Goal: Download file/media

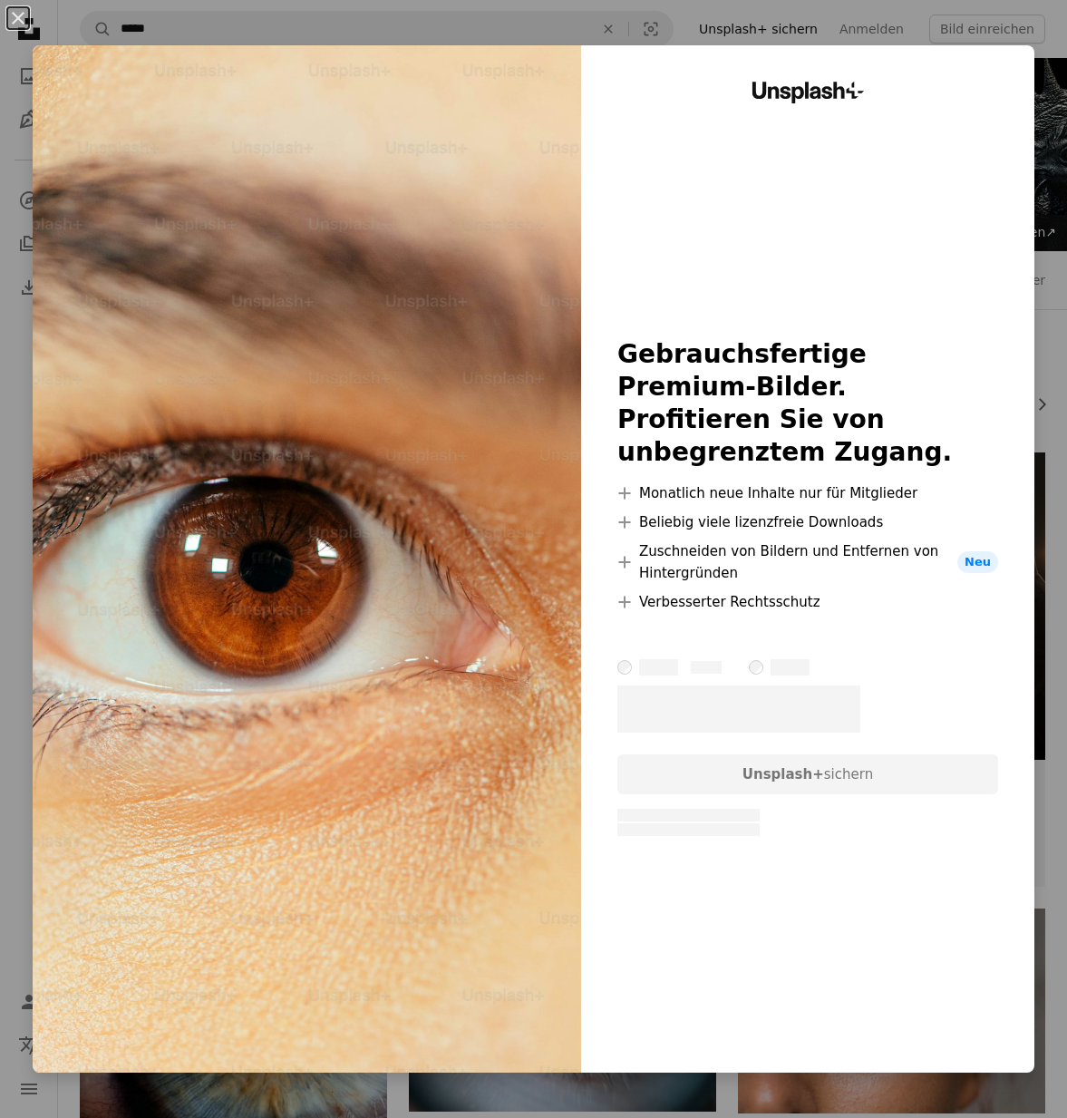
scroll to position [979, 0]
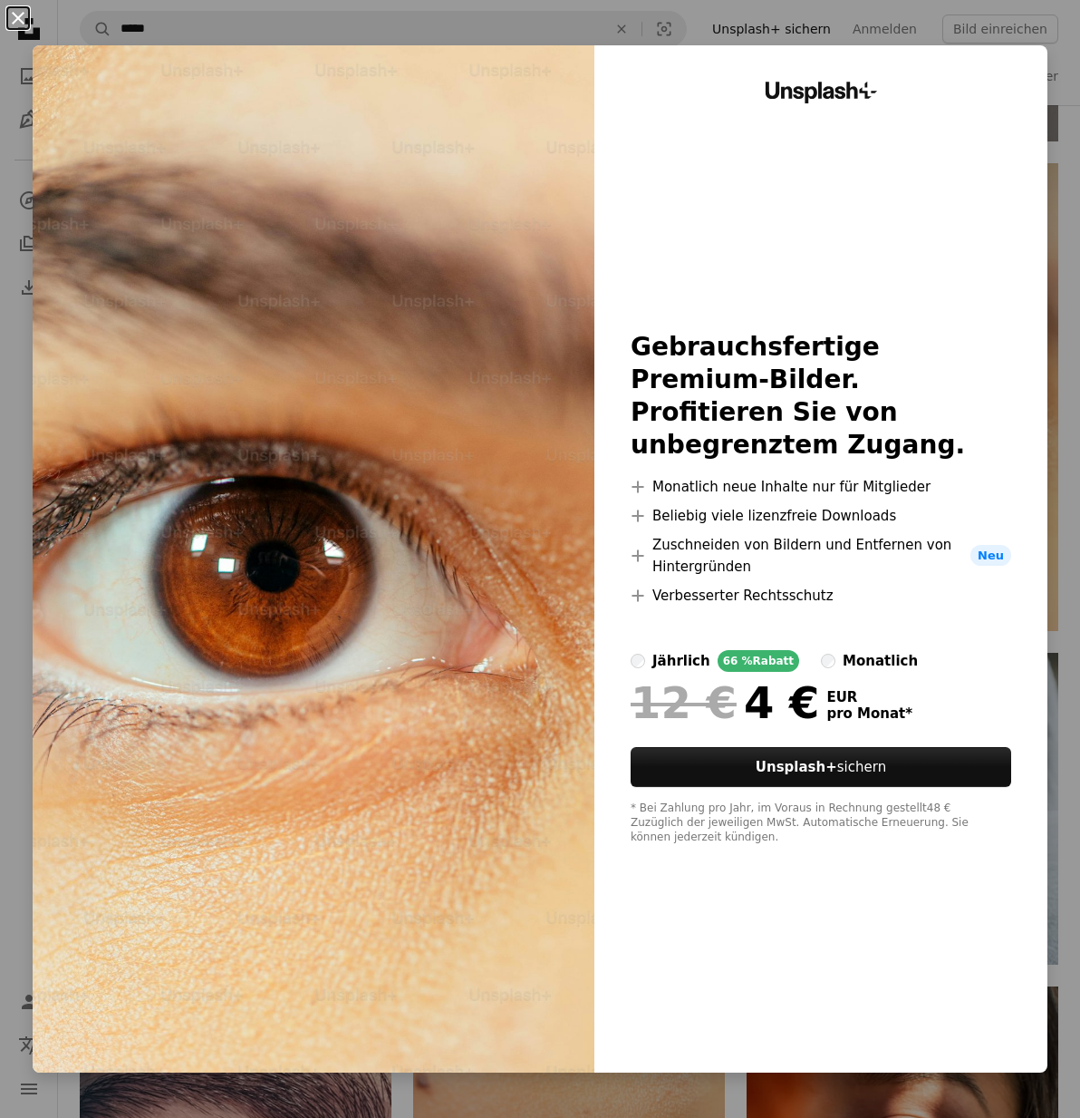
click at [23, 13] on button "An X shape" at bounding box center [18, 18] width 22 height 22
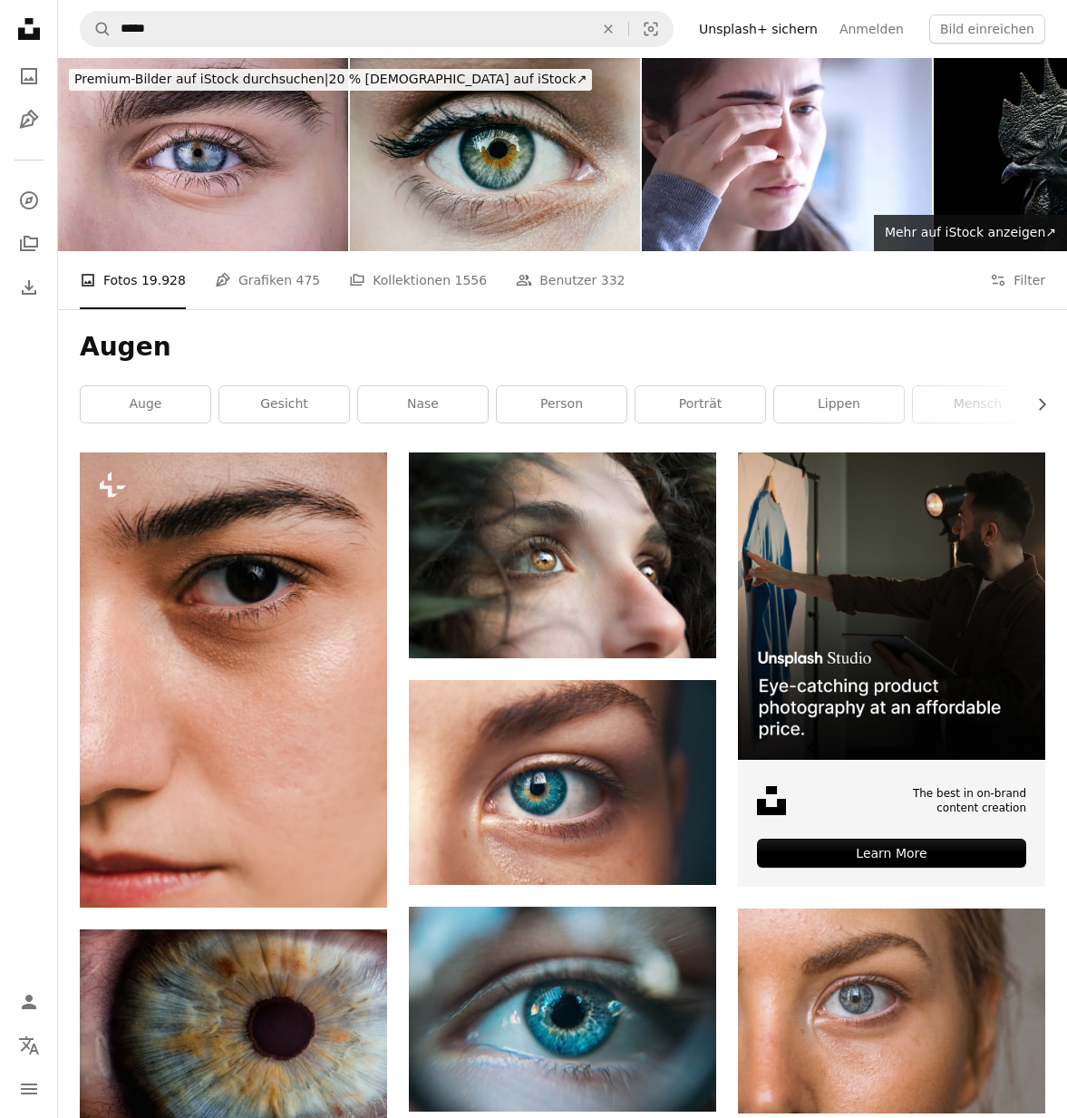
click at [127, 293] on li "A photo Fotos 19.928" at bounding box center [133, 280] width 106 height 58
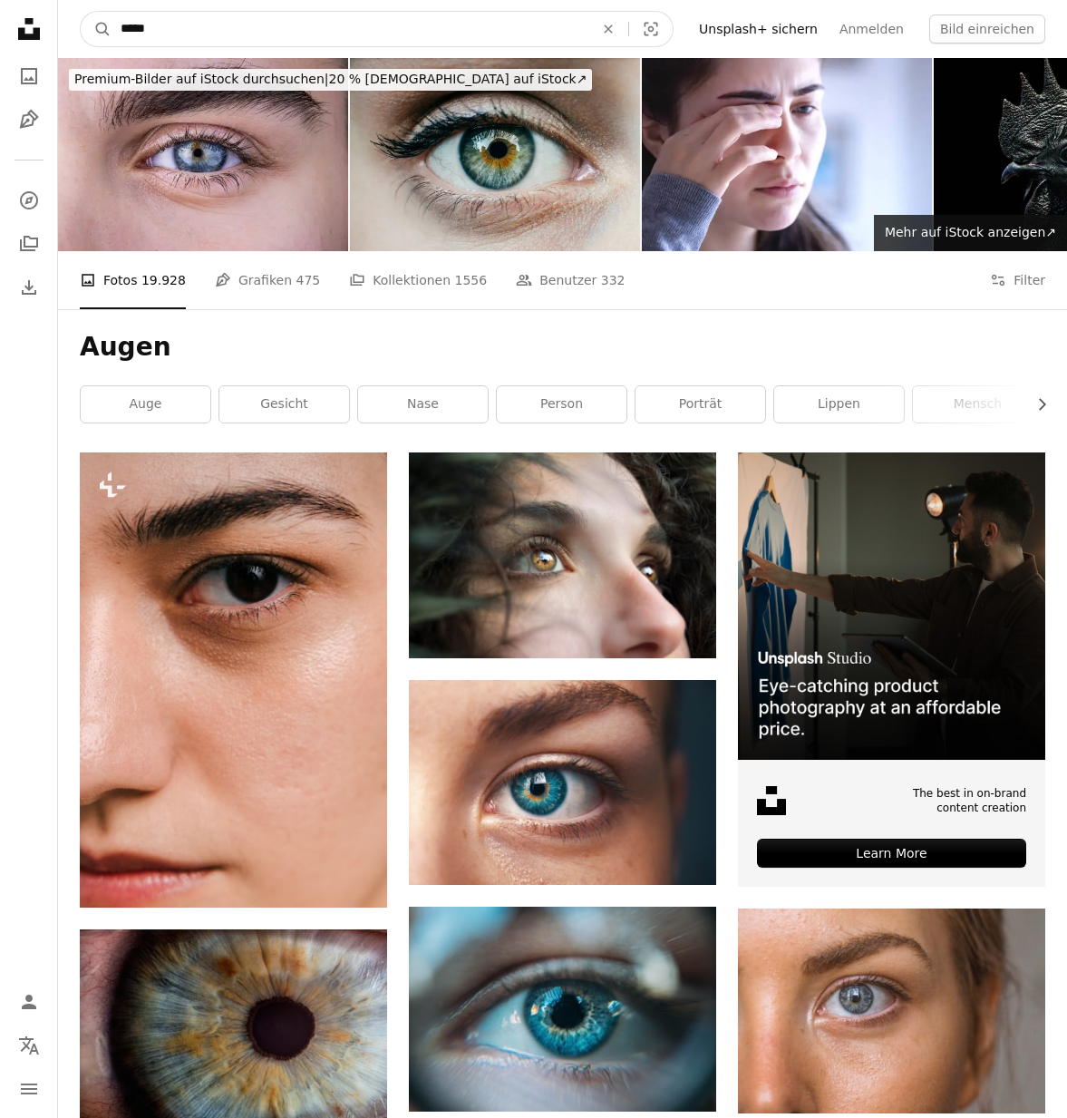
click at [200, 26] on input "*****" at bounding box center [349, 29] width 477 height 34
click at [96, 29] on button "A magnifying glass" at bounding box center [96, 29] width 31 height 34
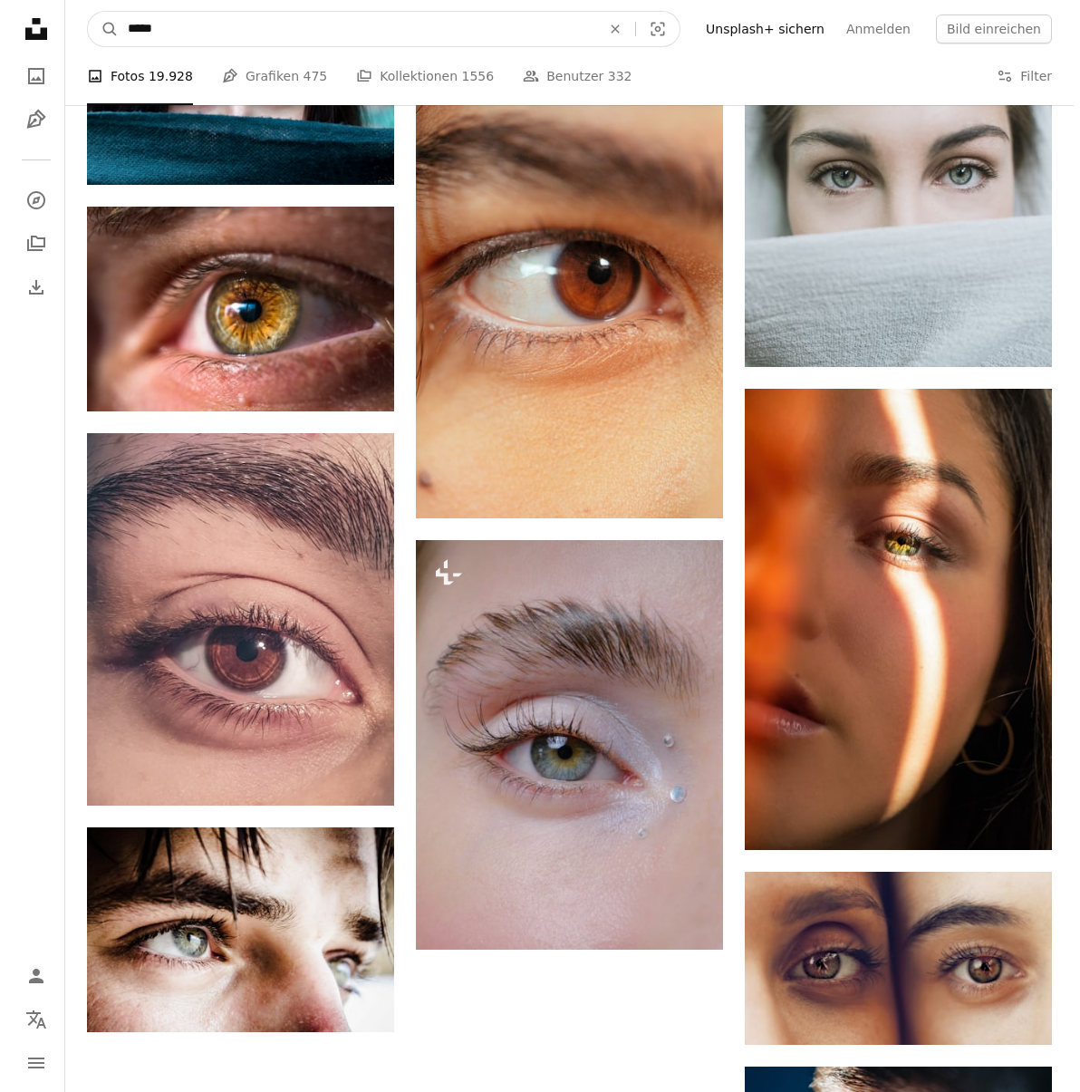
scroll to position [1637, 0]
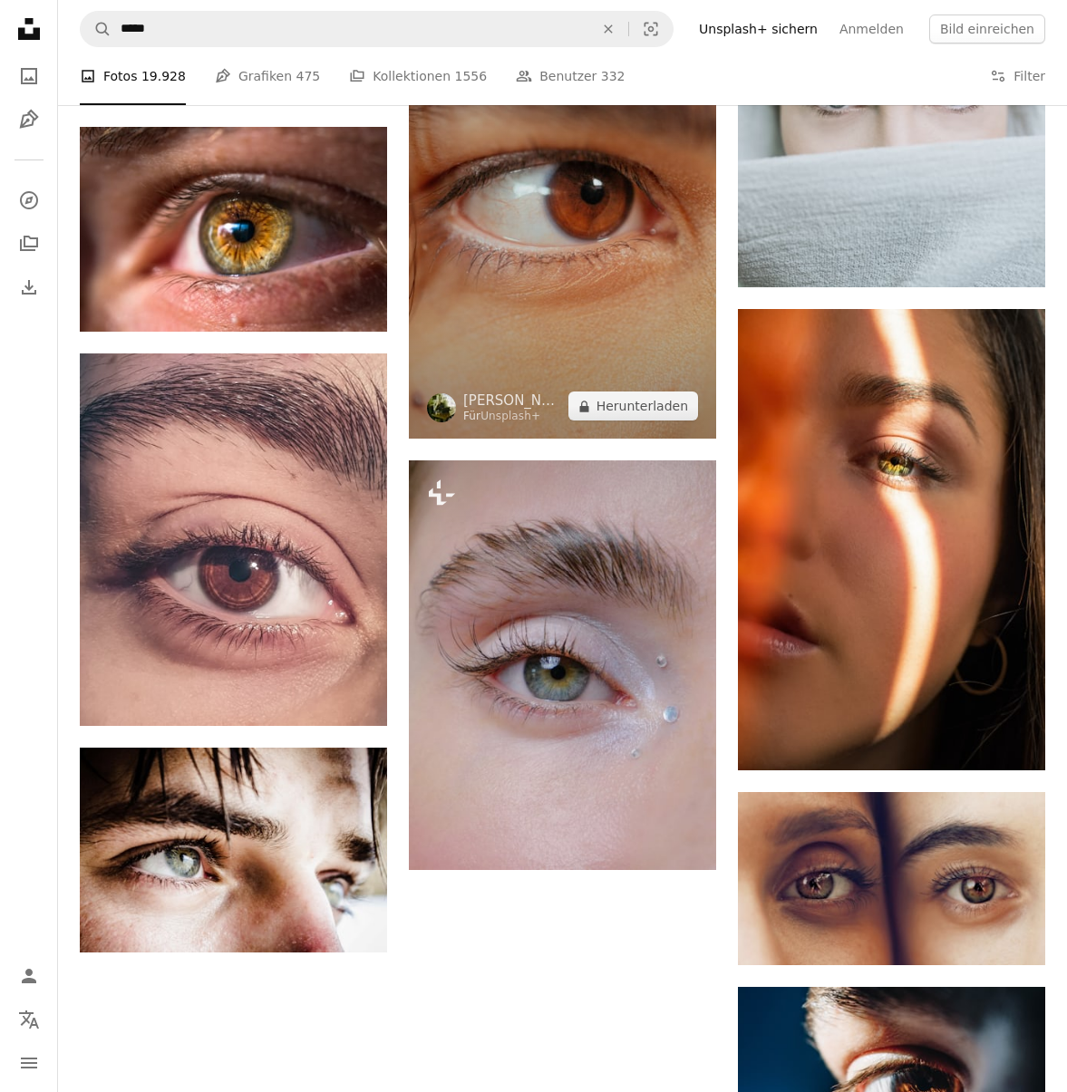
click at [557, 305] on img at bounding box center [562, 208] width 307 height 461
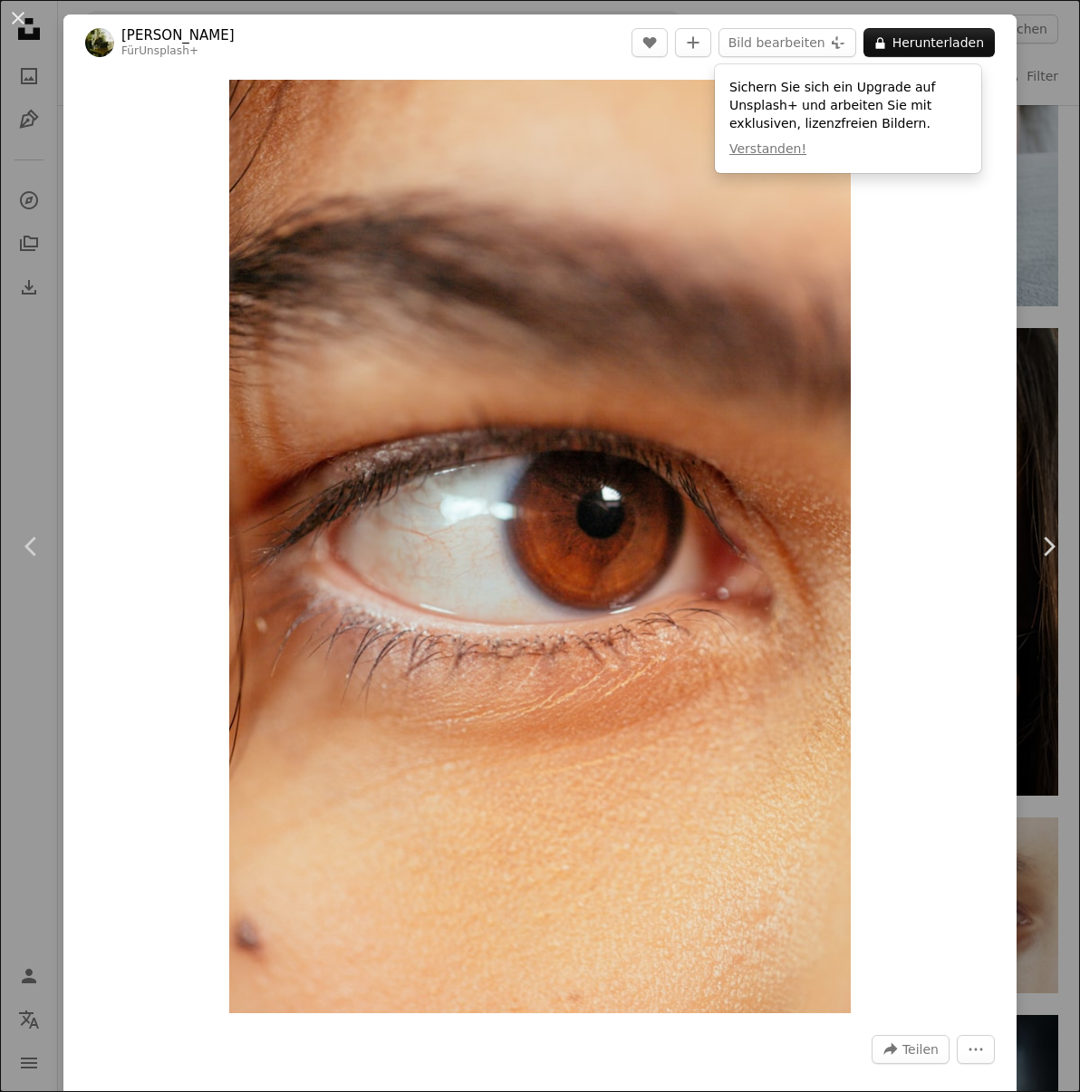
click at [581, 332] on img "Dieses Bild heranzoomen" at bounding box center [540, 547] width 623 height 934
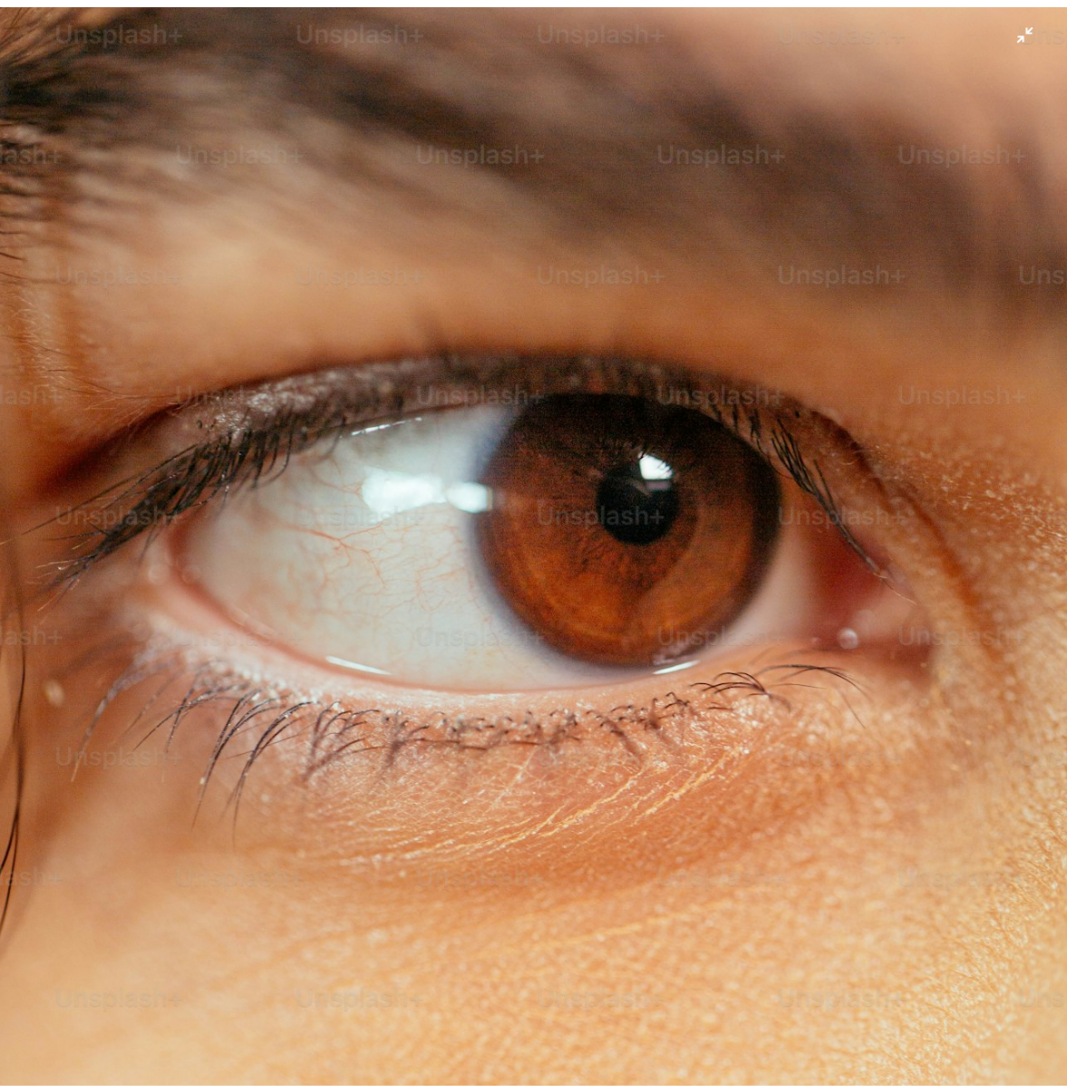
scroll to position [240, 0]
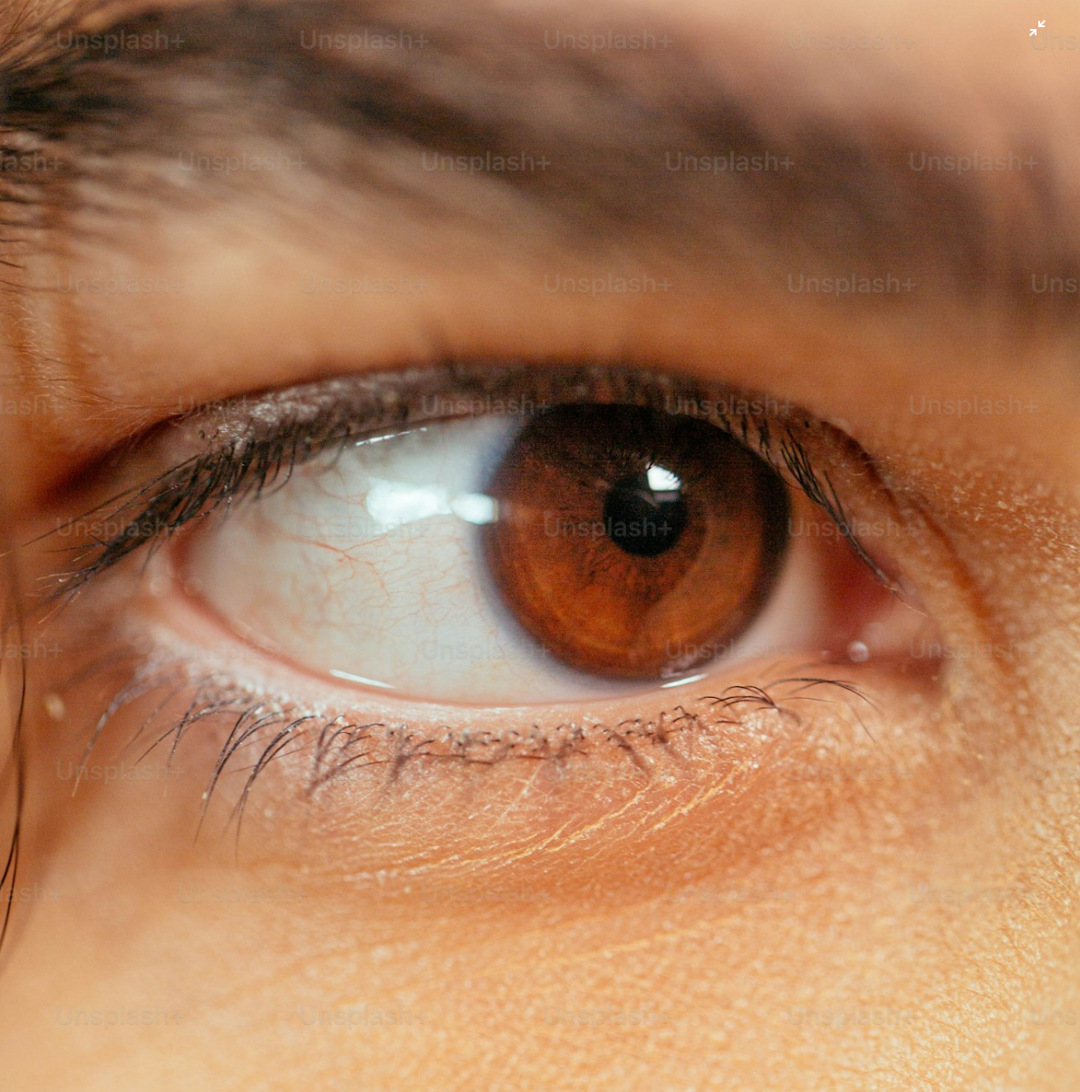
click at [1037, 33] on img "Dieses Bild herauszoomen" at bounding box center [540, 570] width 1082 height 1623
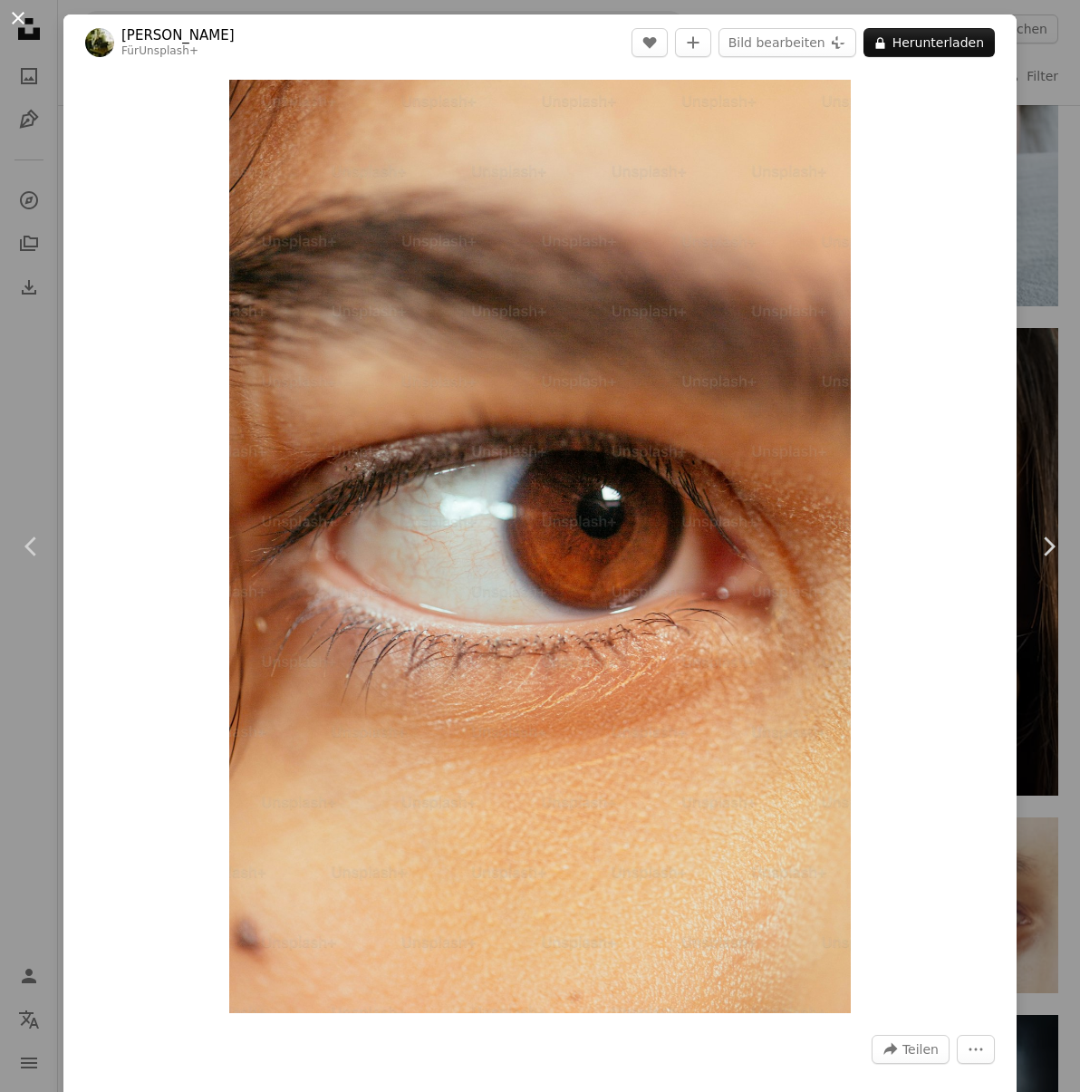
click at [15, 14] on button "An X shape" at bounding box center [18, 18] width 22 height 22
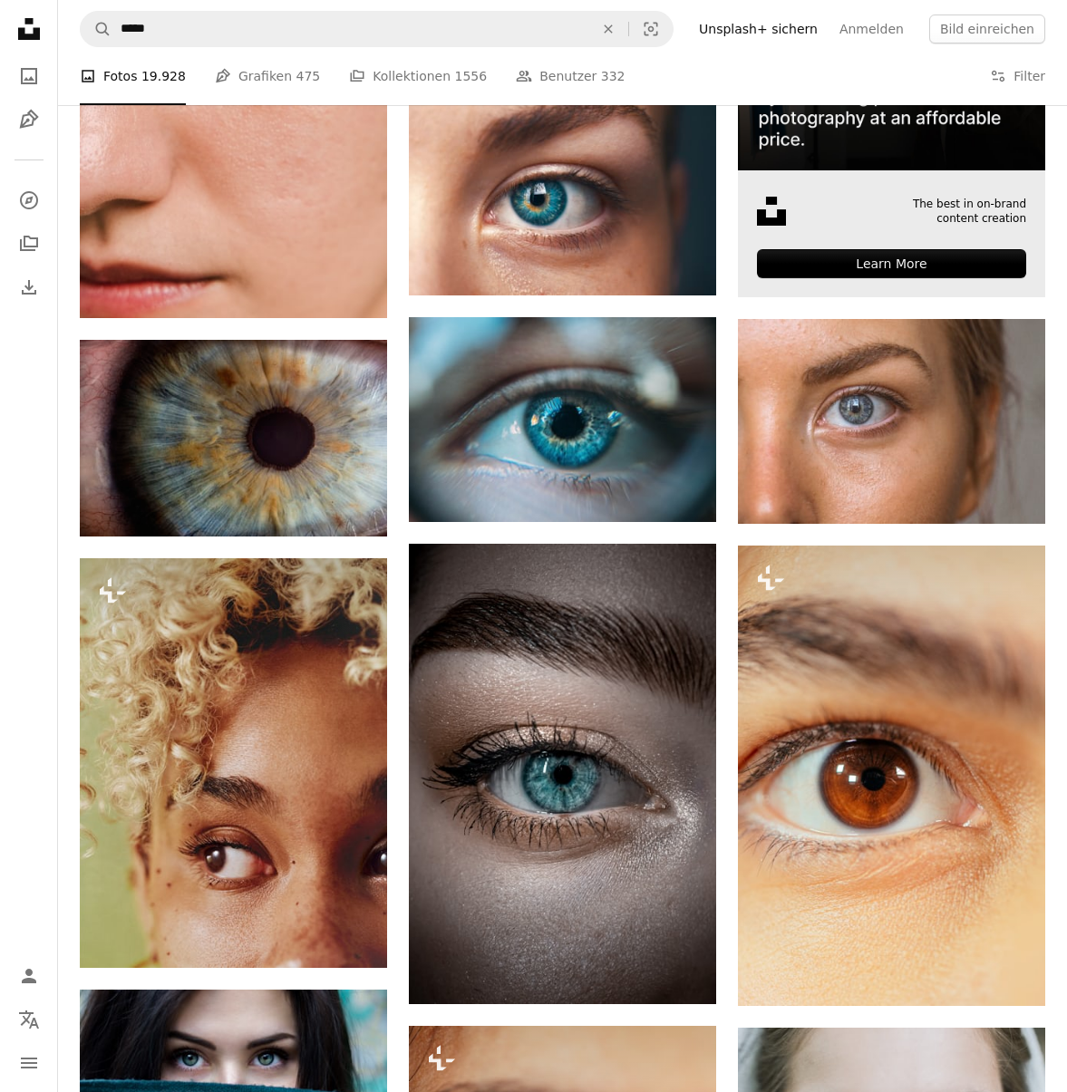
scroll to position [607, 0]
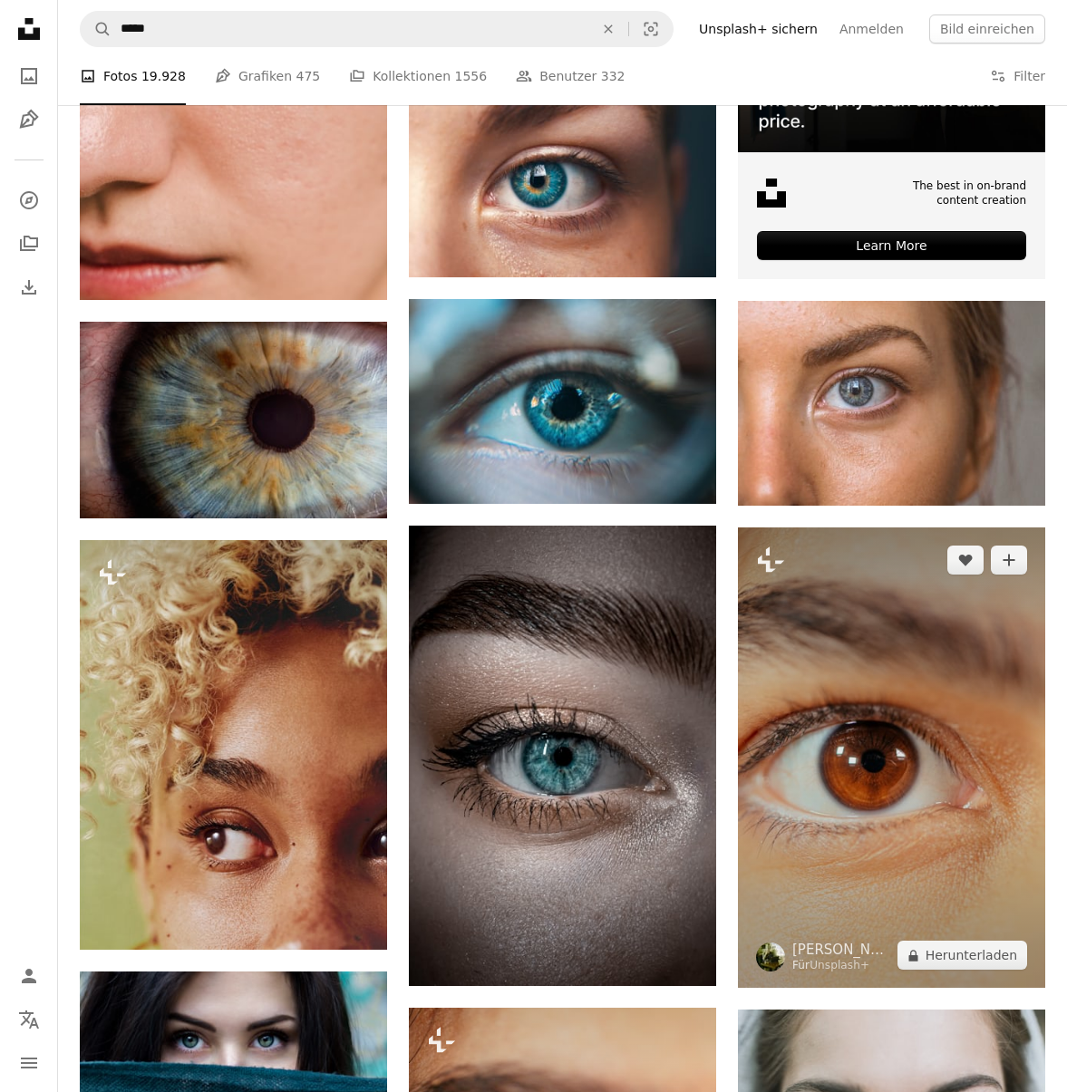
click at [921, 706] on img at bounding box center [891, 758] width 307 height 461
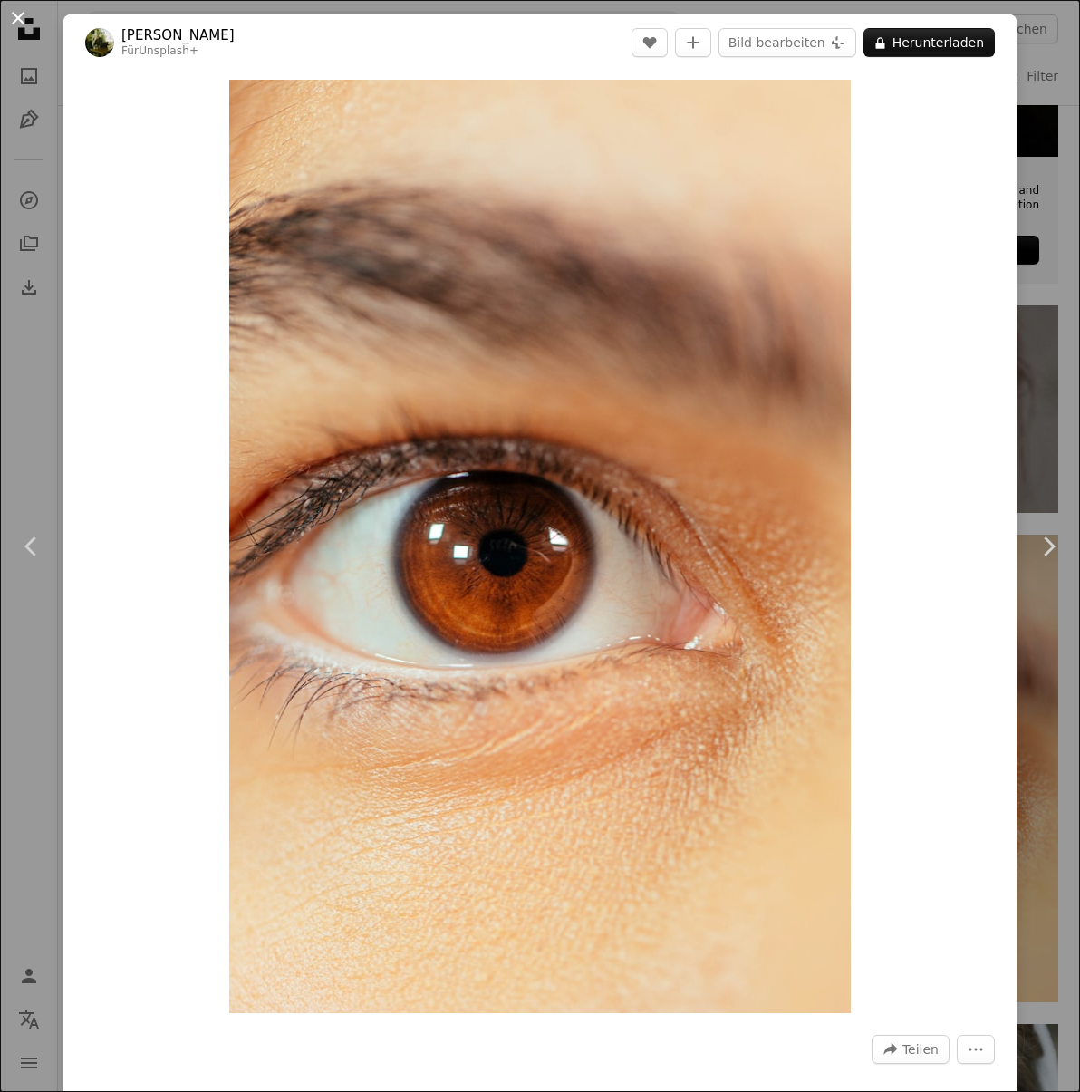
click at [14, 13] on button "An X shape" at bounding box center [18, 18] width 22 height 22
